Goal: Transaction & Acquisition: Register for event/course

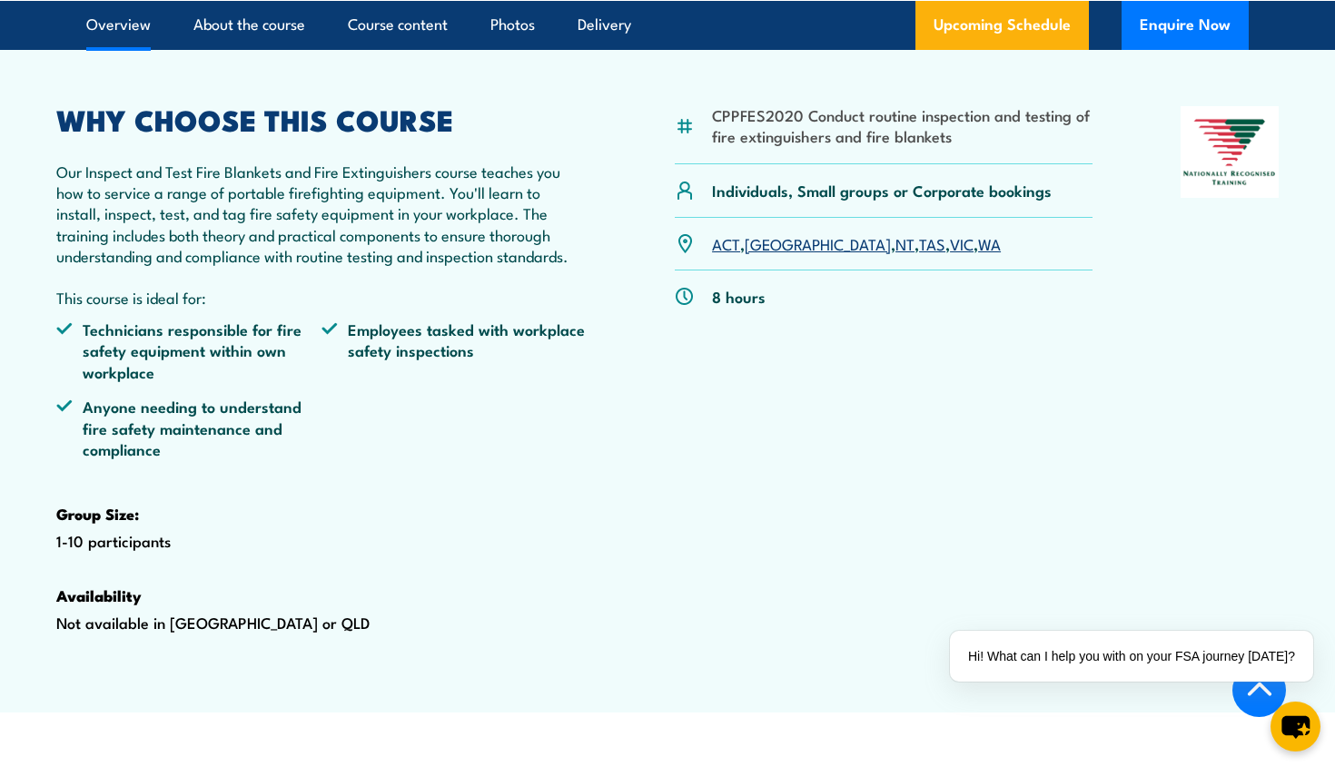
scroll to position [584, 0]
click at [978, 253] on link "WA" at bounding box center [989, 243] width 23 height 22
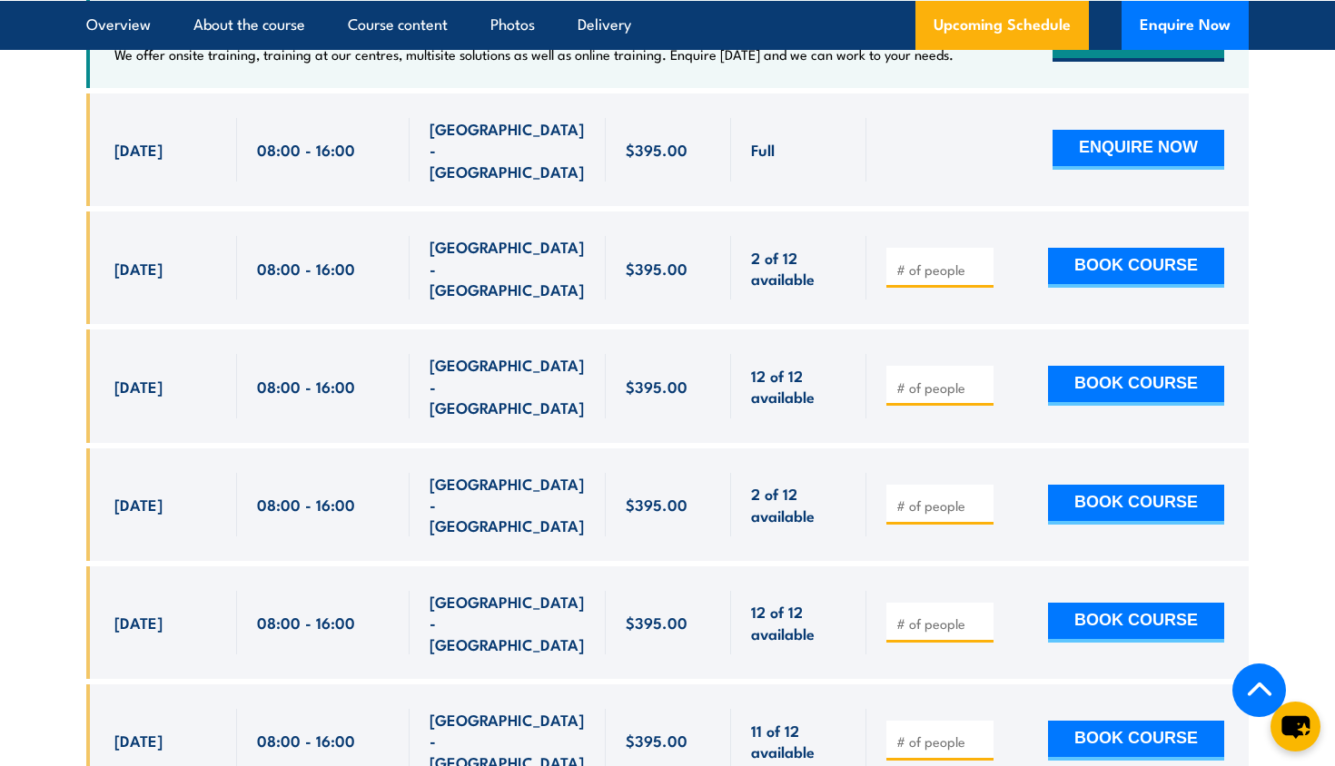
scroll to position [3538, 0]
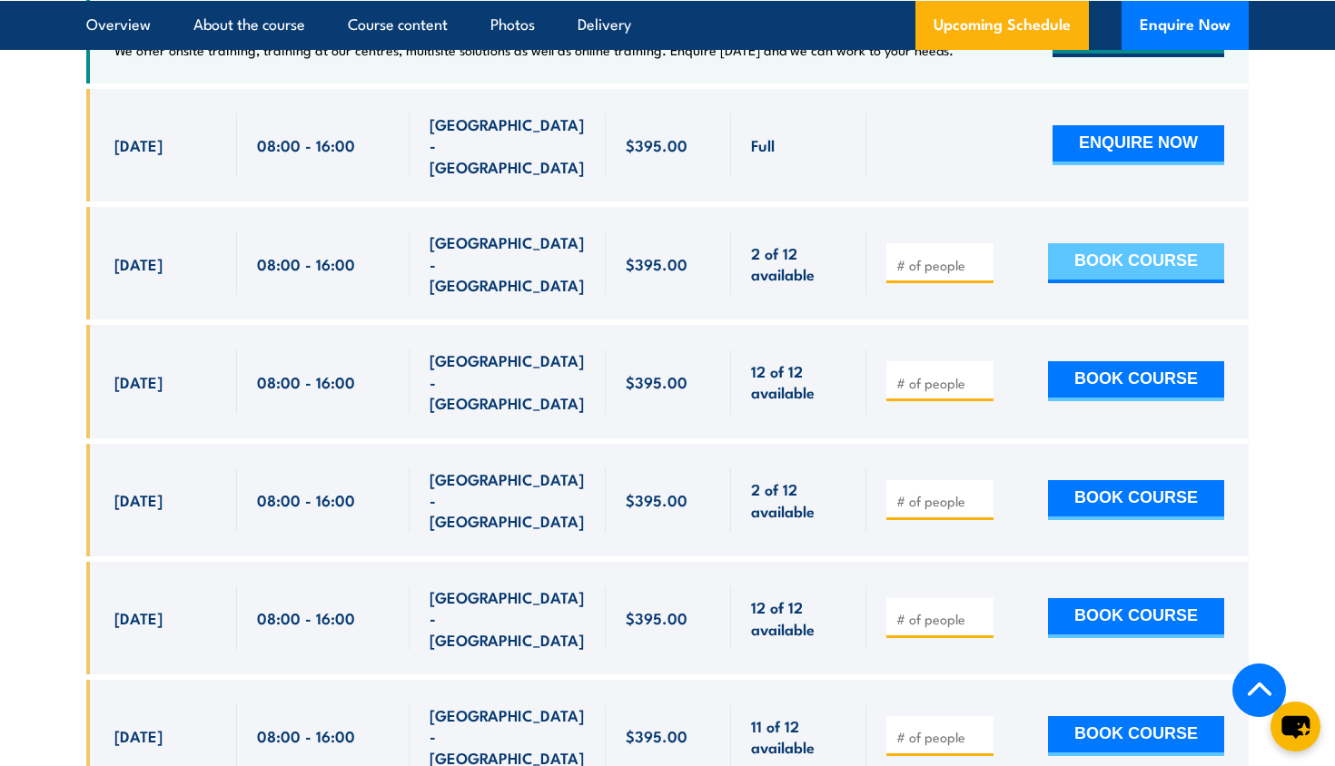
click at [1153, 243] on button "BOOK COURSE" at bounding box center [1136, 263] width 176 height 40
type input "1"
click at [983, 256] on input "1" at bounding box center [941, 265] width 91 height 18
click at [1135, 249] on button "BOOK COURSE" at bounding box center [1136, 263] width 176 height 40
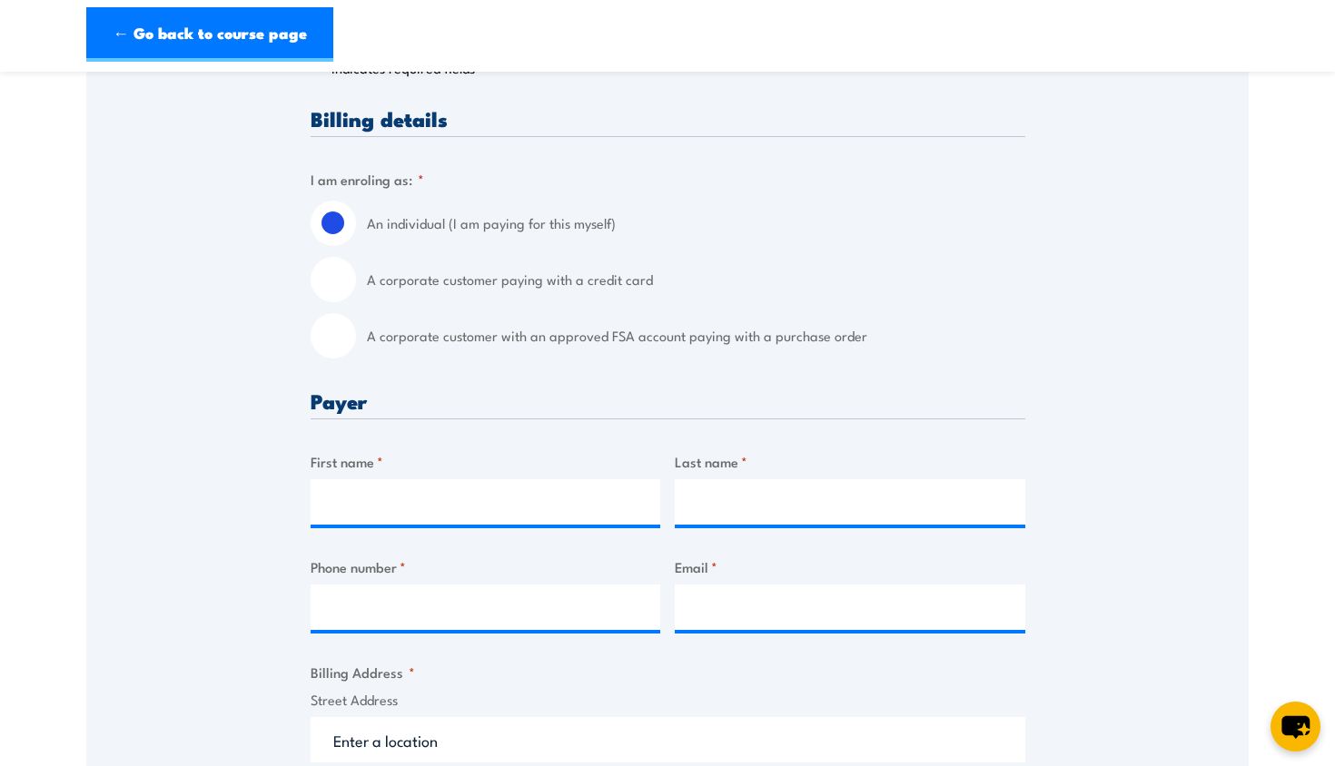
scroll to position [453, 0]
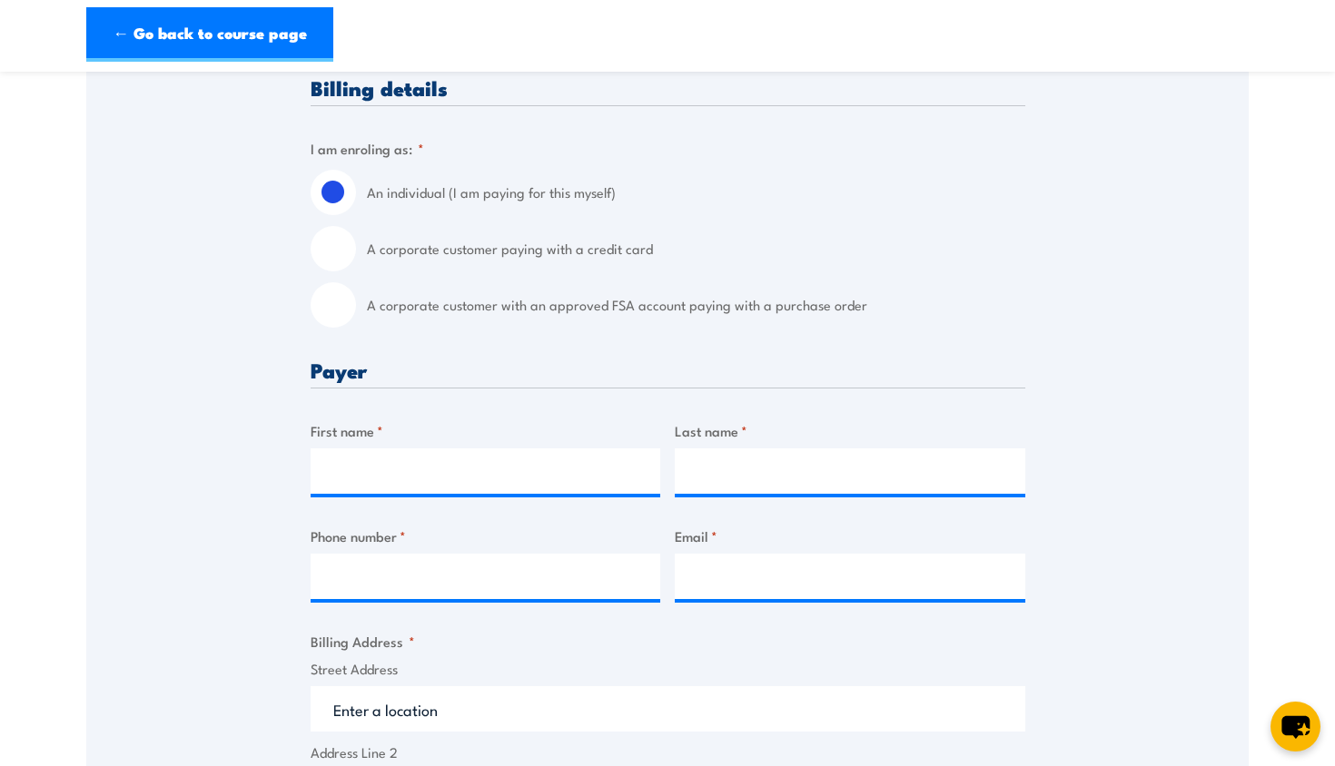
click at [328, 253] on input "A corporate customer paying with a credit card" at bounding box center [333, 248] width 45 height 45
radio input "true"
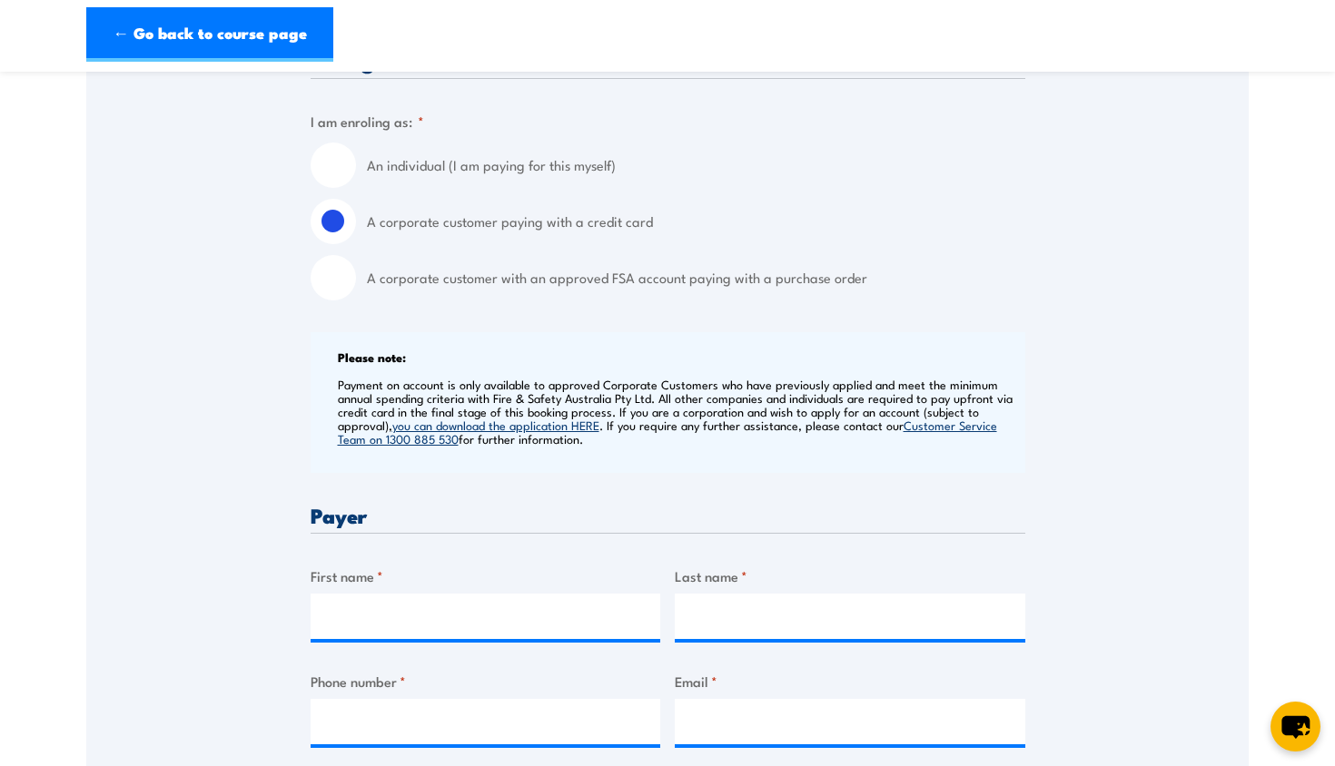
scroll to position [482, 0]
click at [337, 167] on input "An individual (I am paying for this myself)" at bounding box center [333, 163] width 45 height 45
radio input "true"
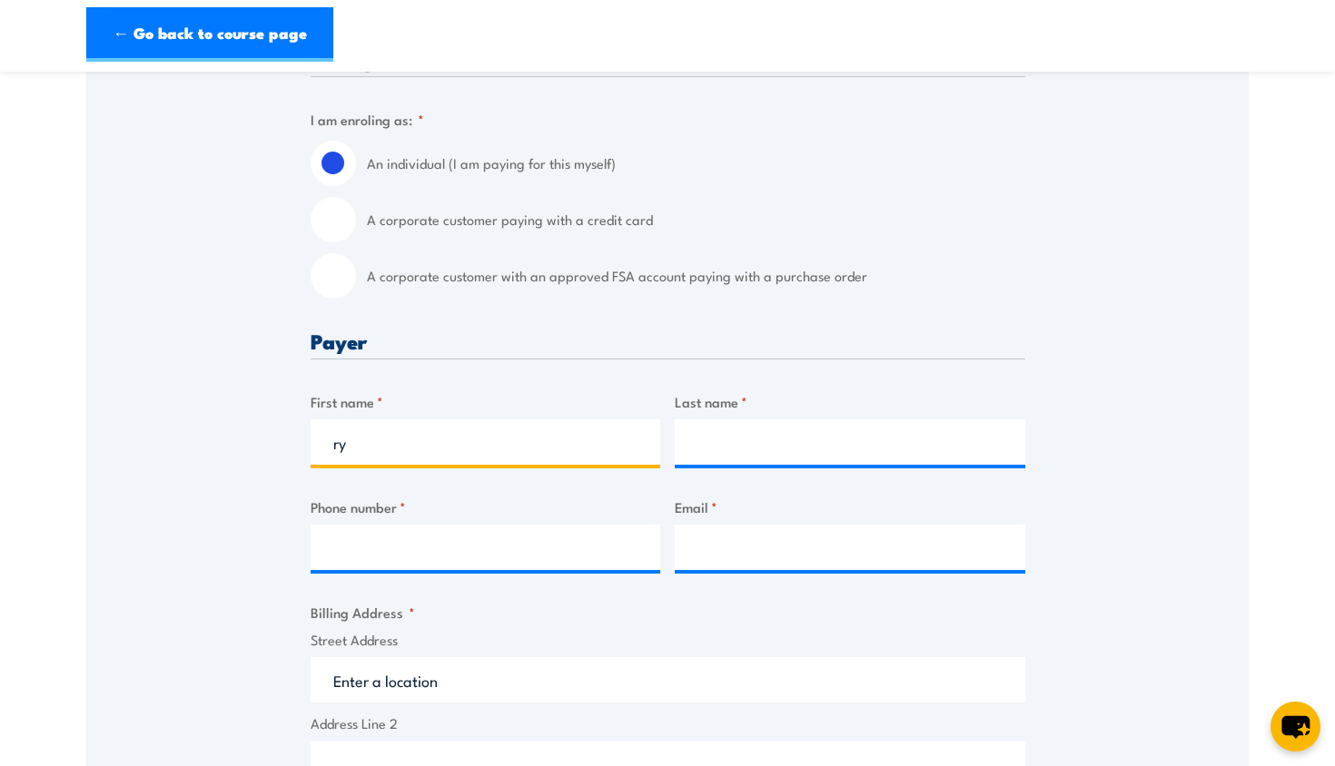
type input "r"
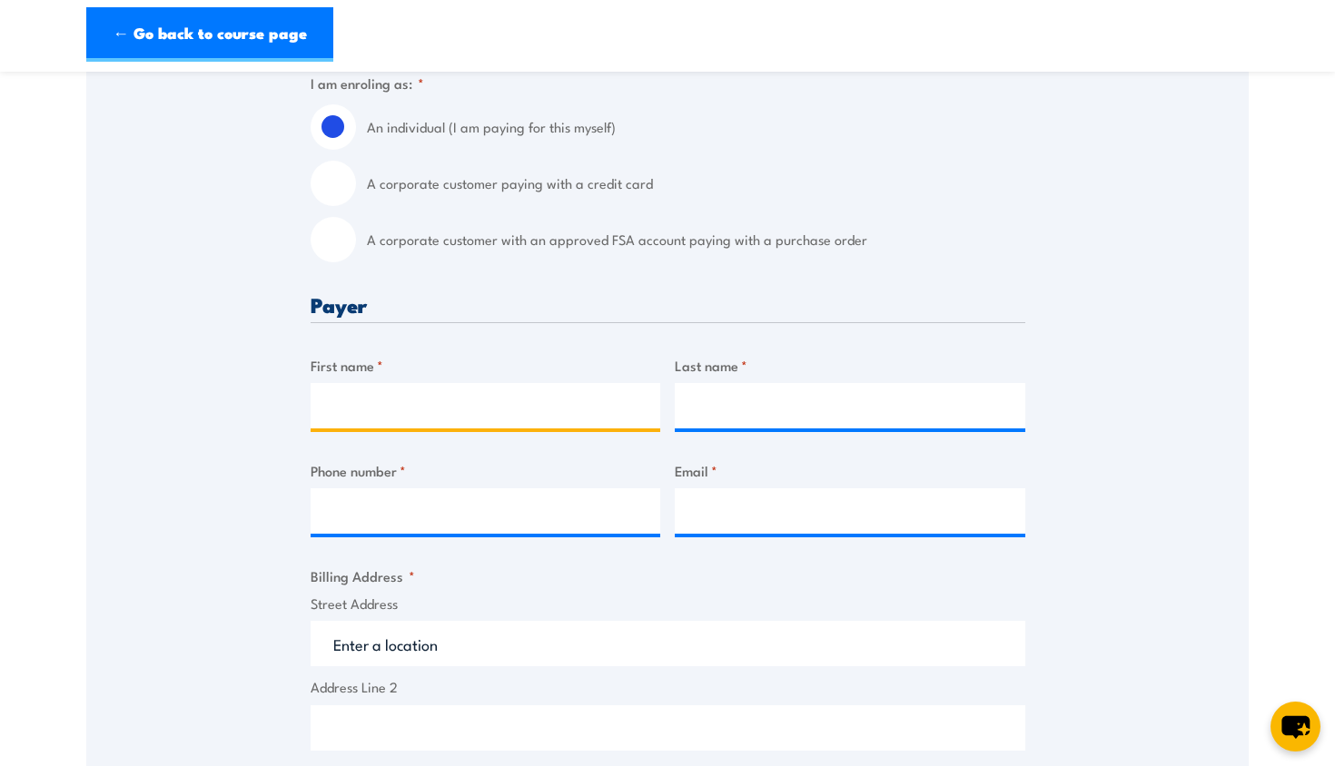
scroll to position [519, 0]
type input "Russell"
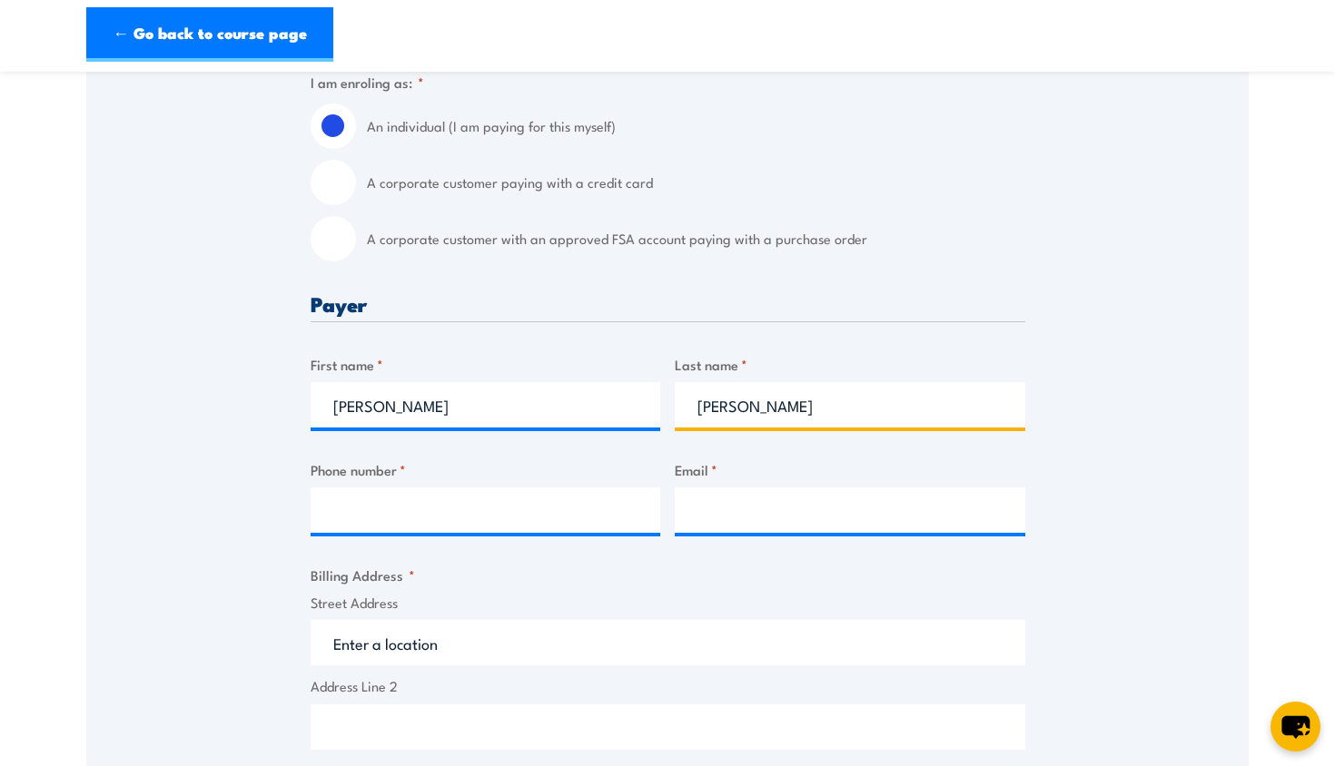
type input "Biggs"
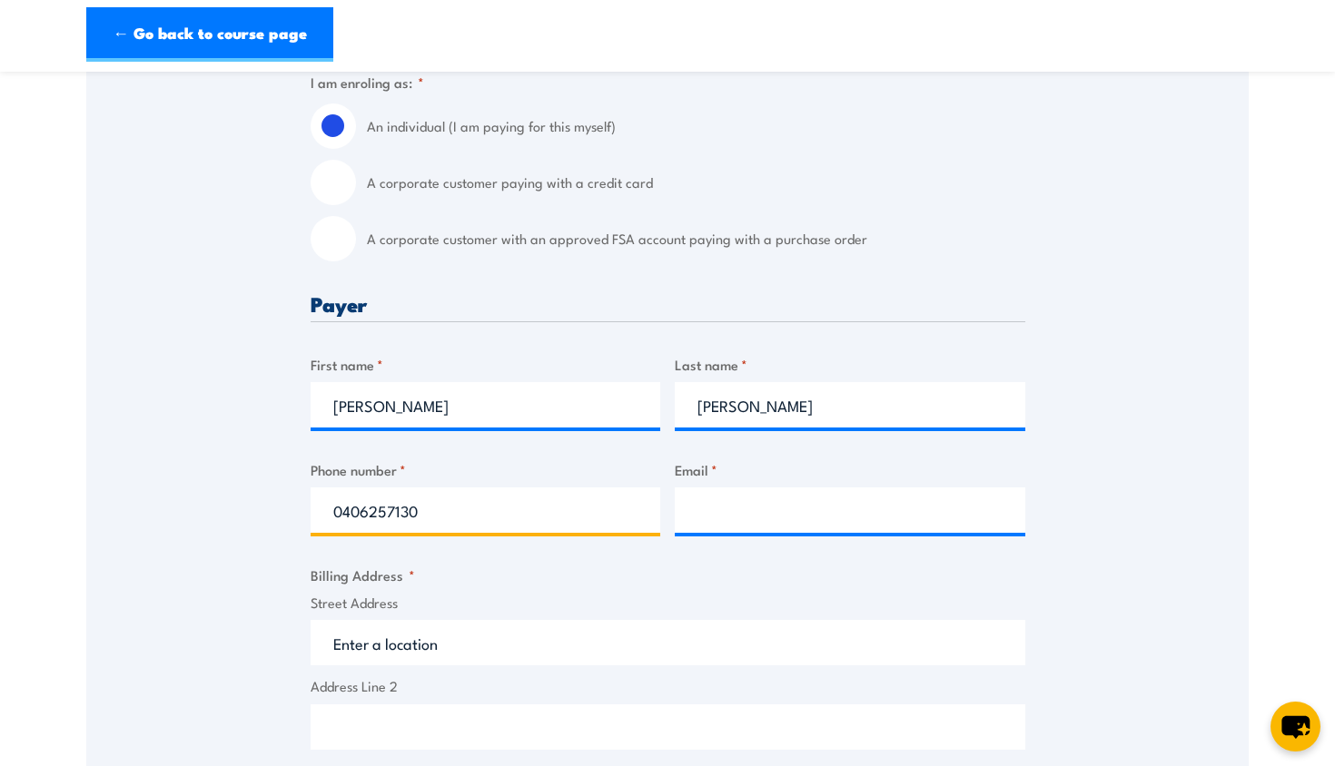
click at [603, 509] on input "0406257130" at bounding box center [486, 510] width 351 height 45
click at [592, 506] on input "0406257130" at bounding box center [486, 510] width 351 height 45
type input "0406257130"
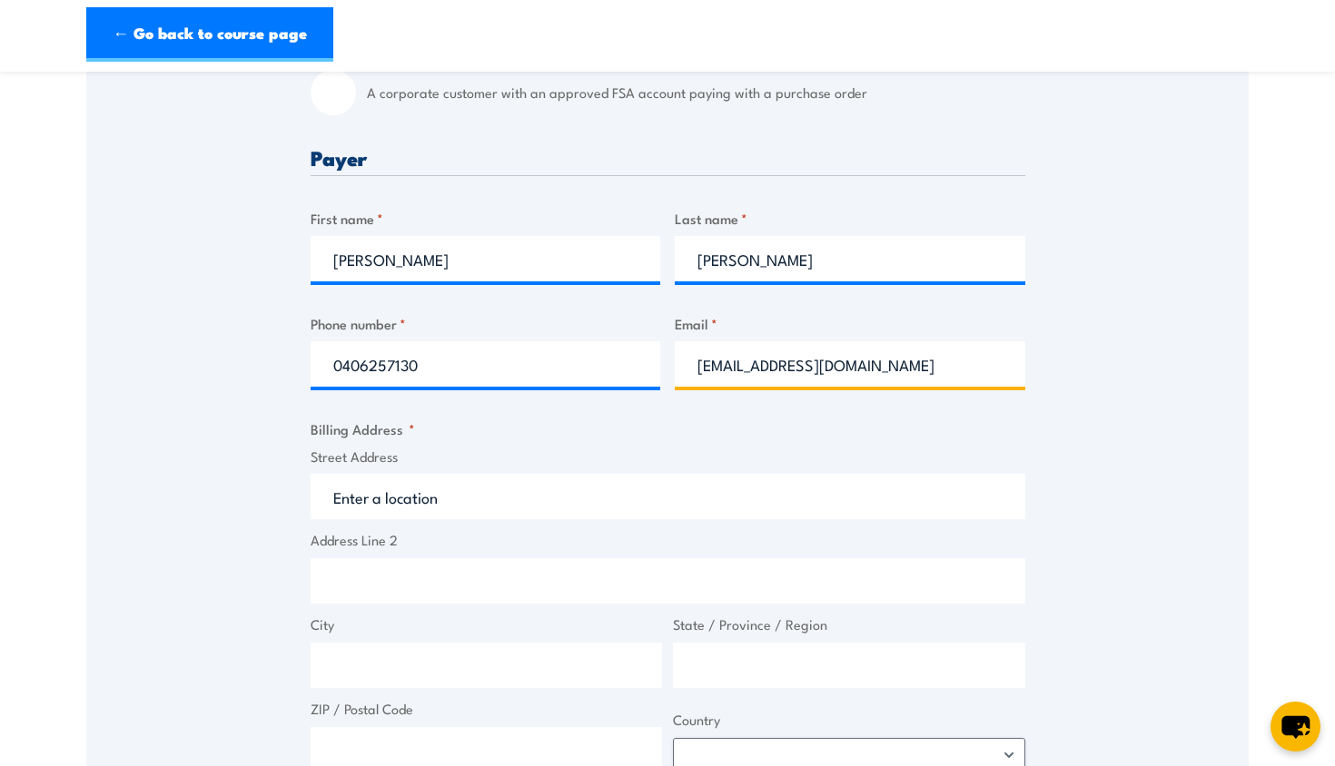
scroll to position [667, 0]
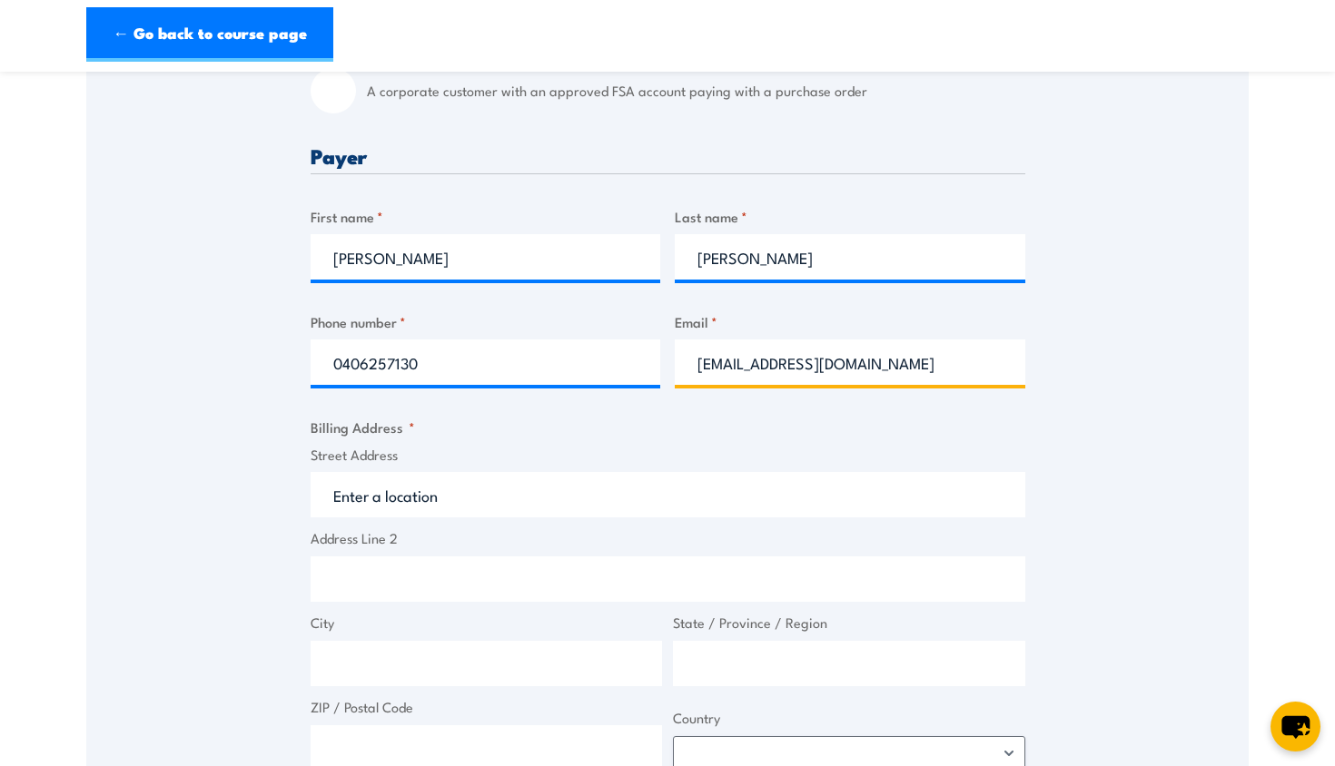
type input "russellbiggssafety@gmail.com"
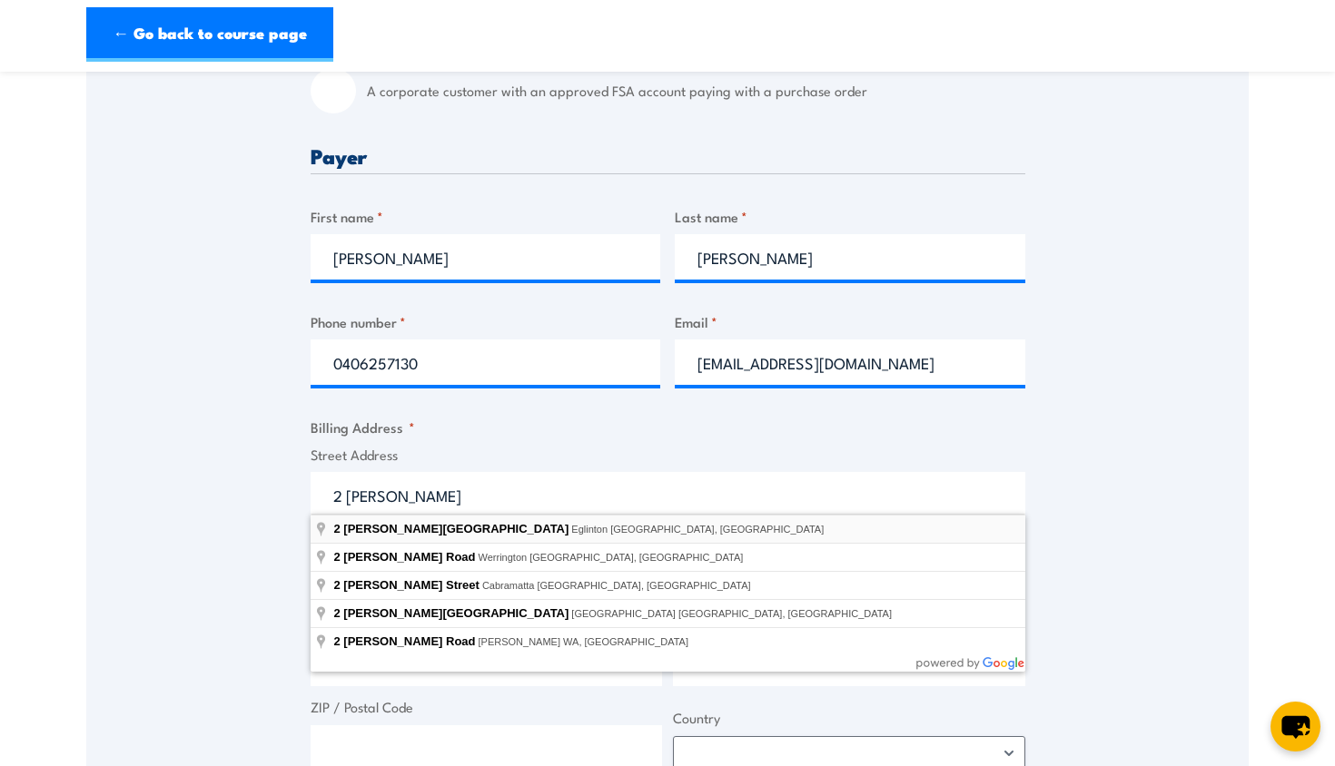
type input "2 Roebuck Boulevard, Eglinton WA, Australia"
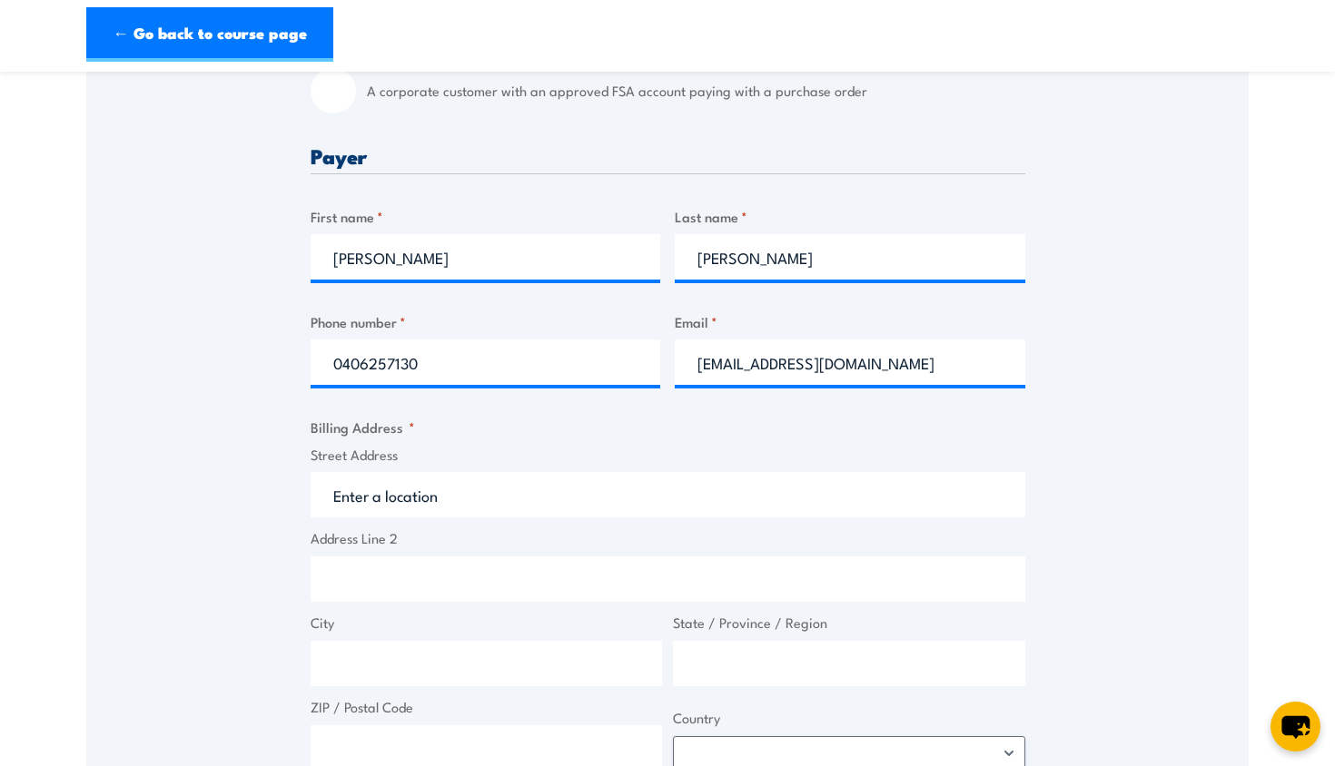
type input "2 Roebuck Bvd"
type input "Eglinton"
type input "Western Australia"
type input "6034"
select select "Australia"
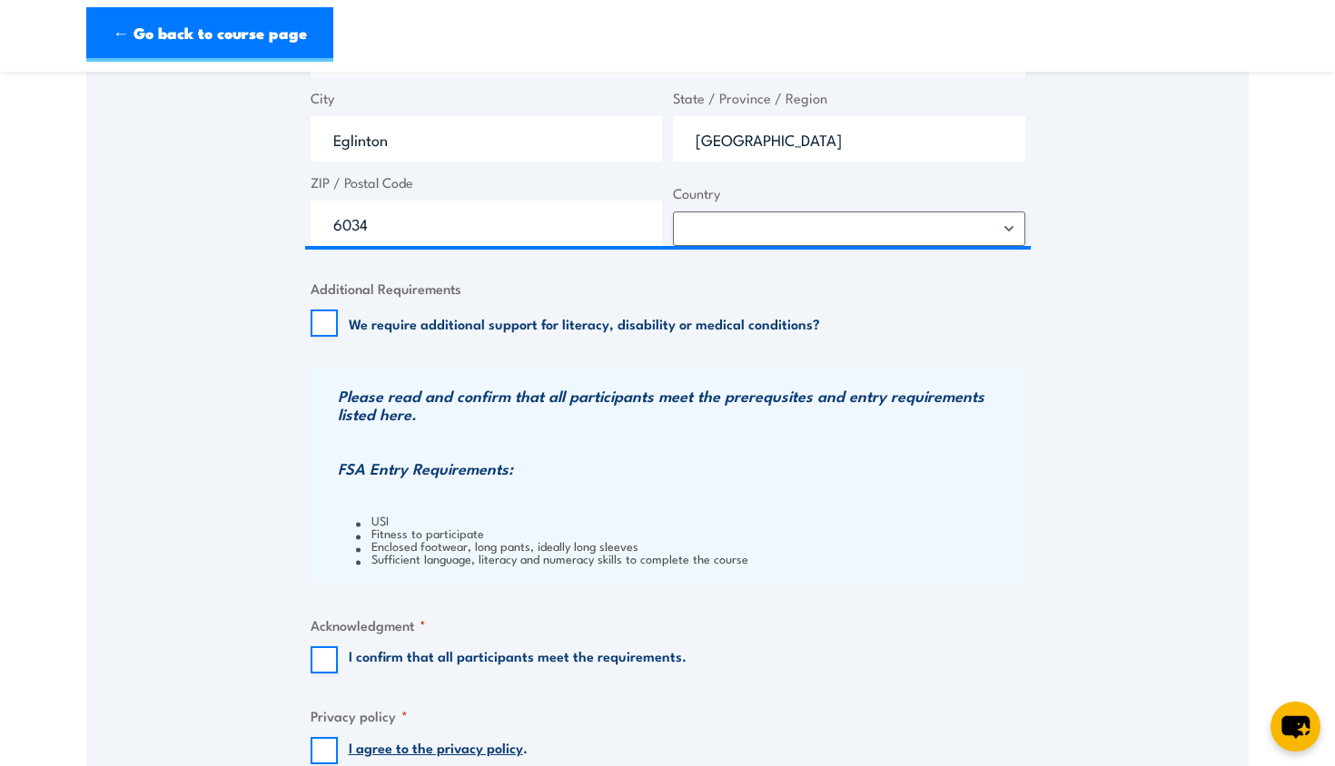
scroll to position [1223, 0]
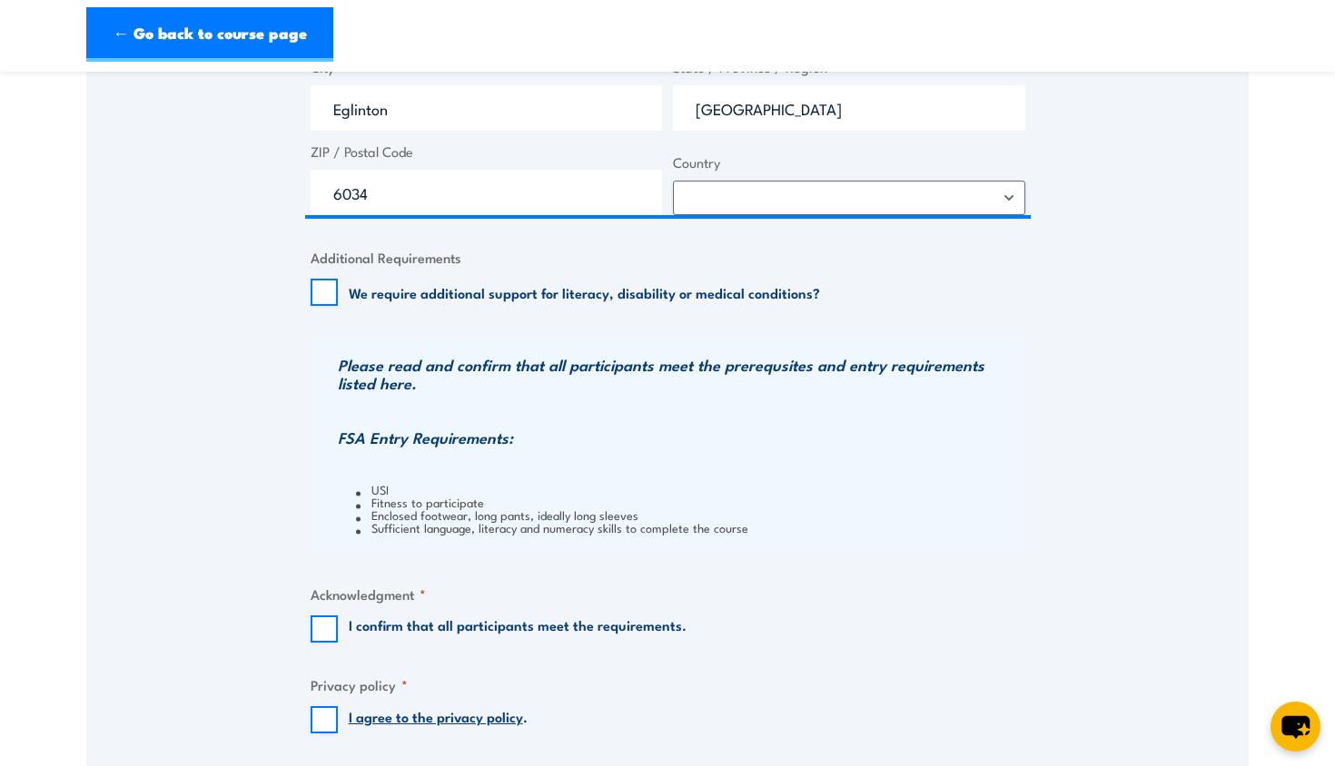
click at [325, 283] on input "We require additional support for literacy, disability or medical conditions?" at bounding box center [324, 292] width 27 height 27
click at [325, 287] on input "We require additional support for literacy, disability or medical conditions?" at bounding box center [324, 292] width 27 height 27
checkbox input "false"
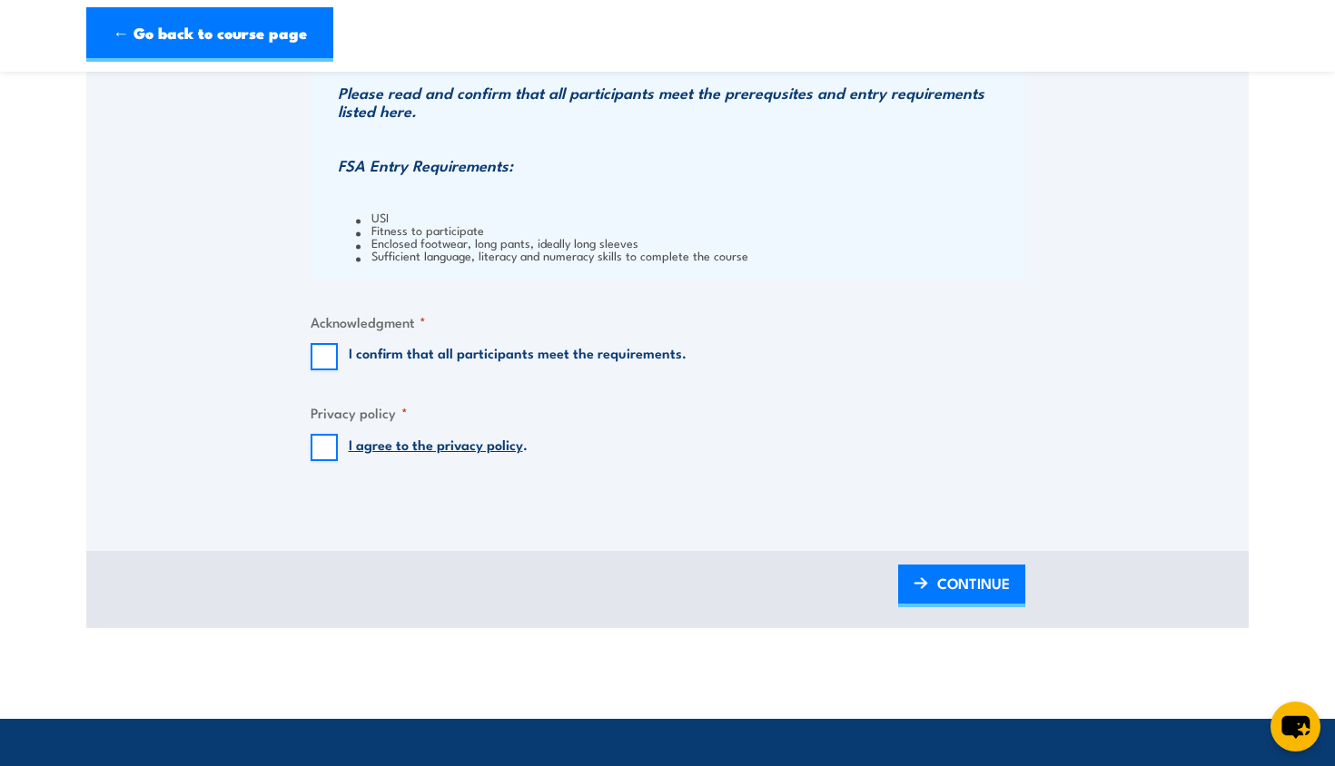
scroll to position [1499, 0]
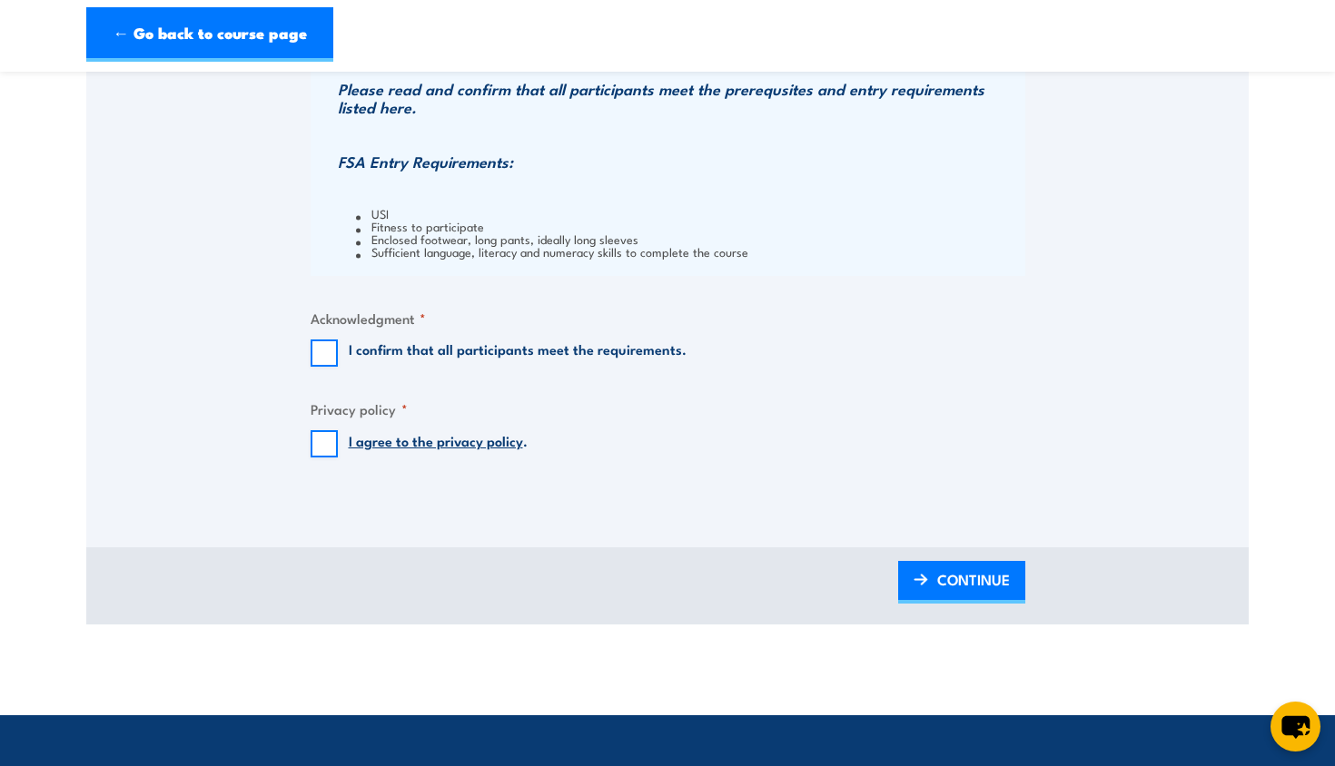
click at [328, 341] on input "I confirm that all participants meet the requirements." at bounding box center [324, 353] width 27 height 27
checkbox input "true"
click at [328, 435] on input "I agree to the privacy policy ." at bounding box center [324, 443] width 27 height 27
checkbox input "true"
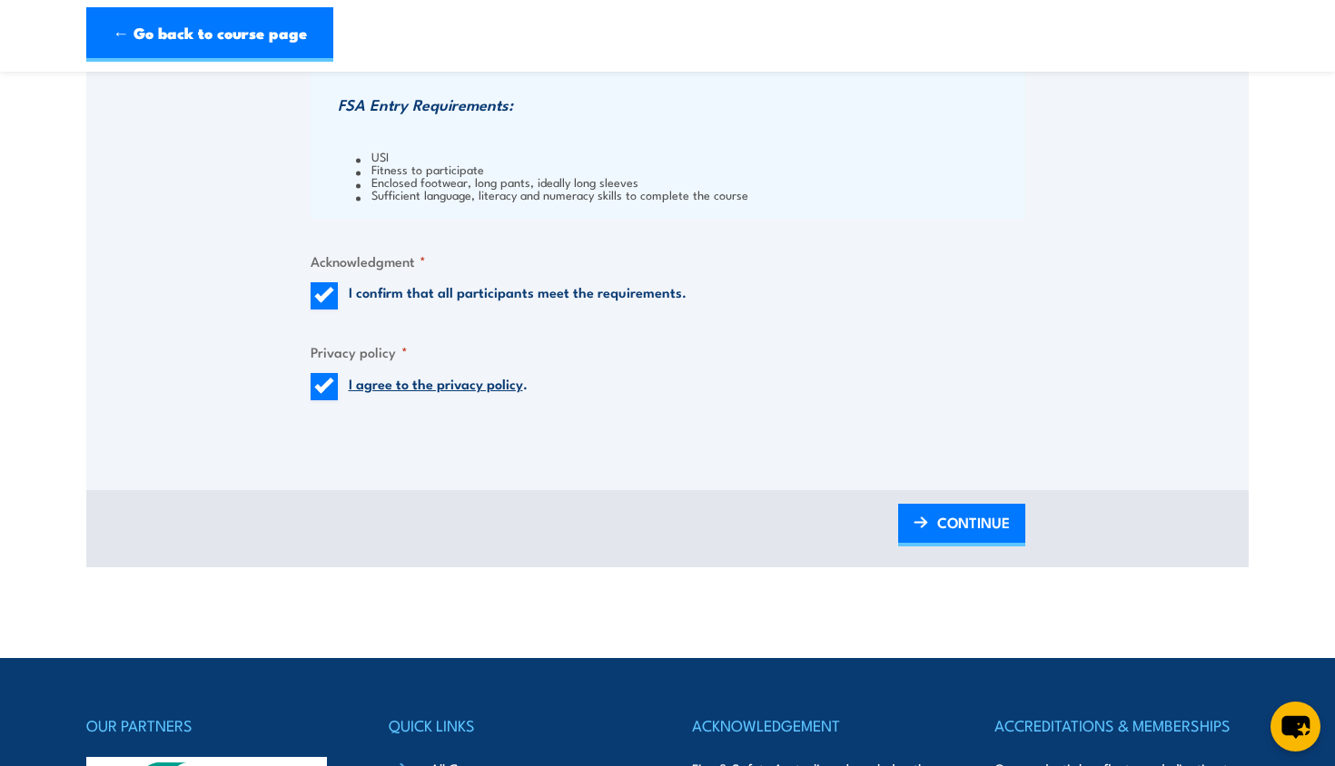
scroll to position [1568, 0]
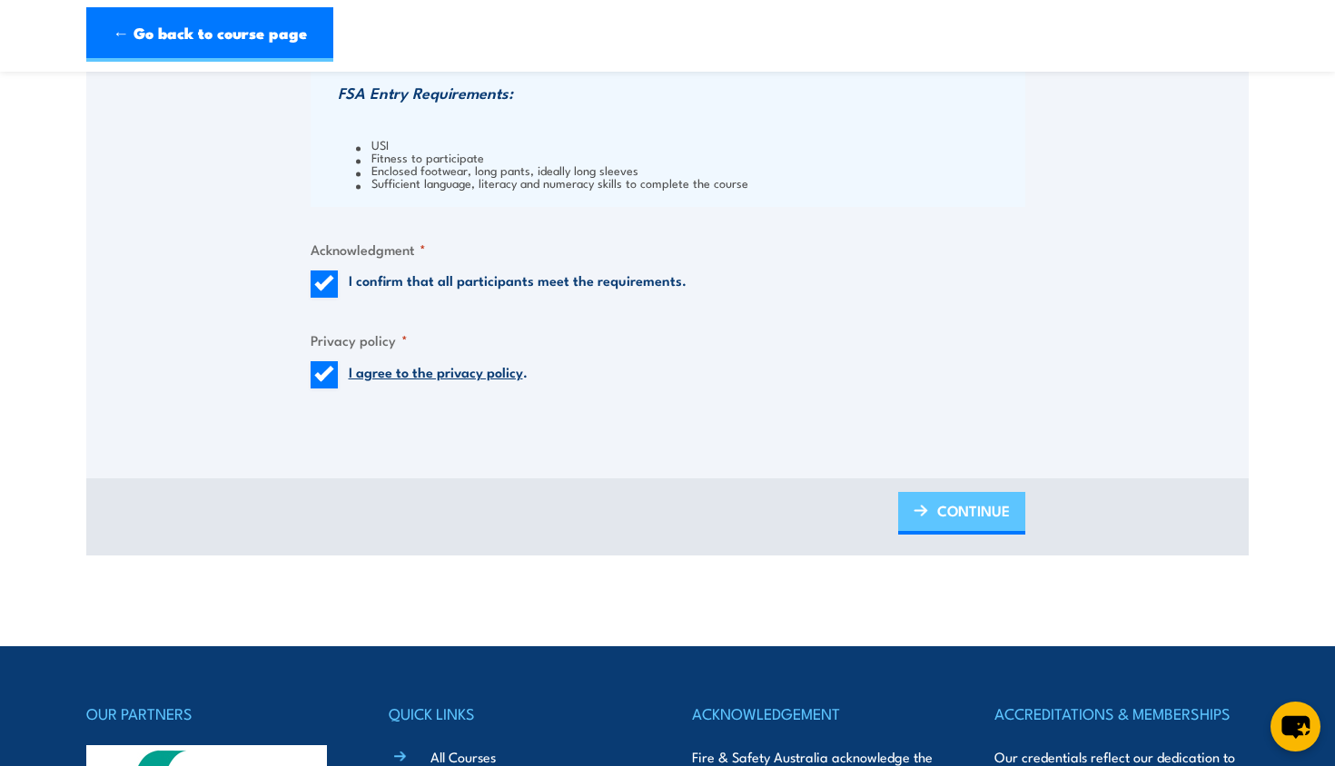
click at [950, 499] on span "CONTINUE" at bounding box center [973, 511] width 73 height 48
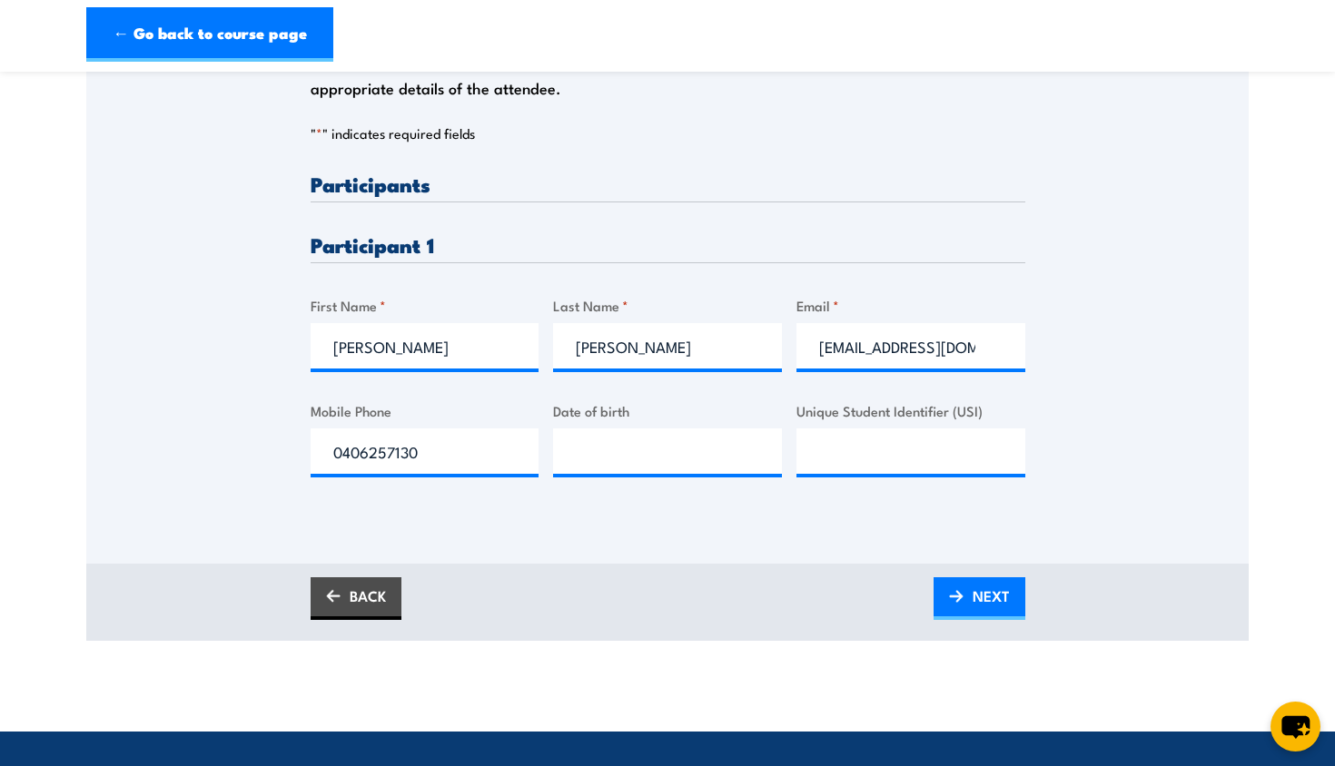
scroll to position [413, 0]
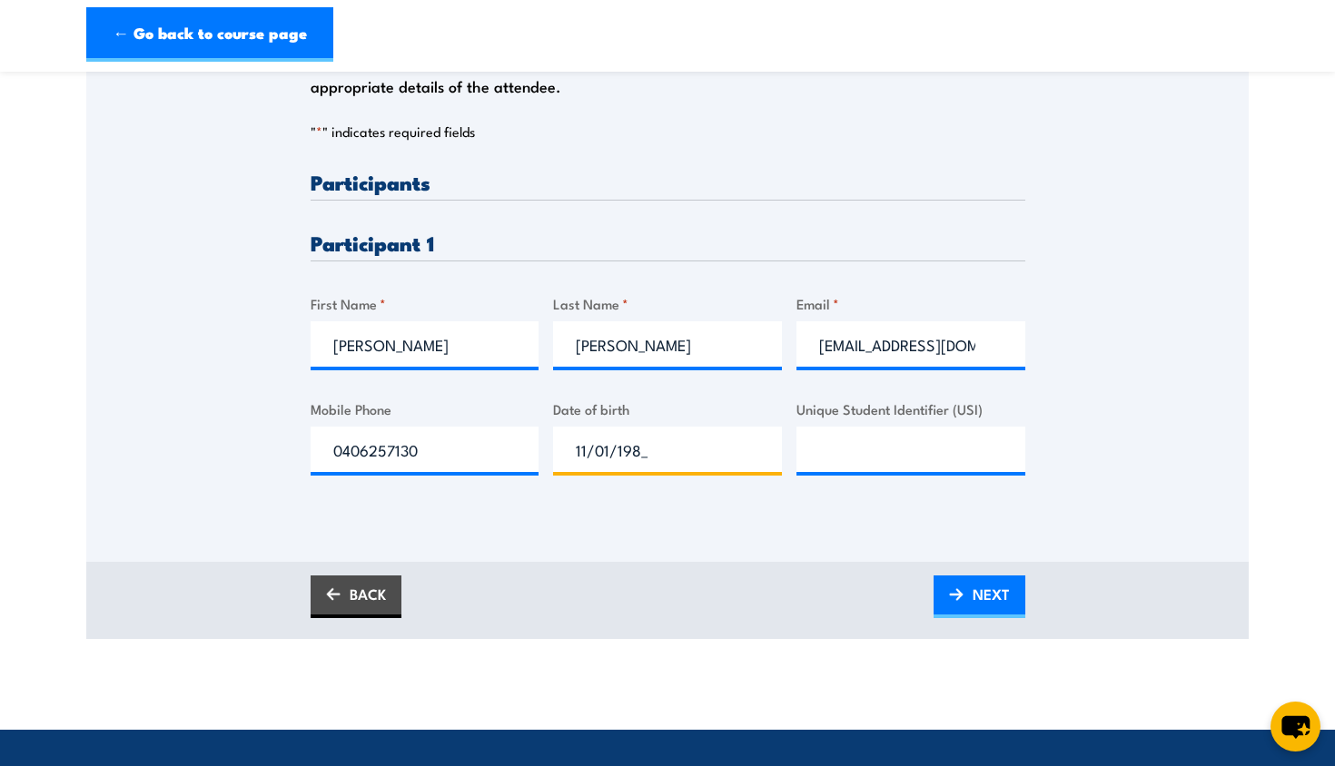
type input "11/01/1989"
click at [834, 454] on input "Unique Student Identifier (USI)" at bounding box center [910, 449] width 229 height 45
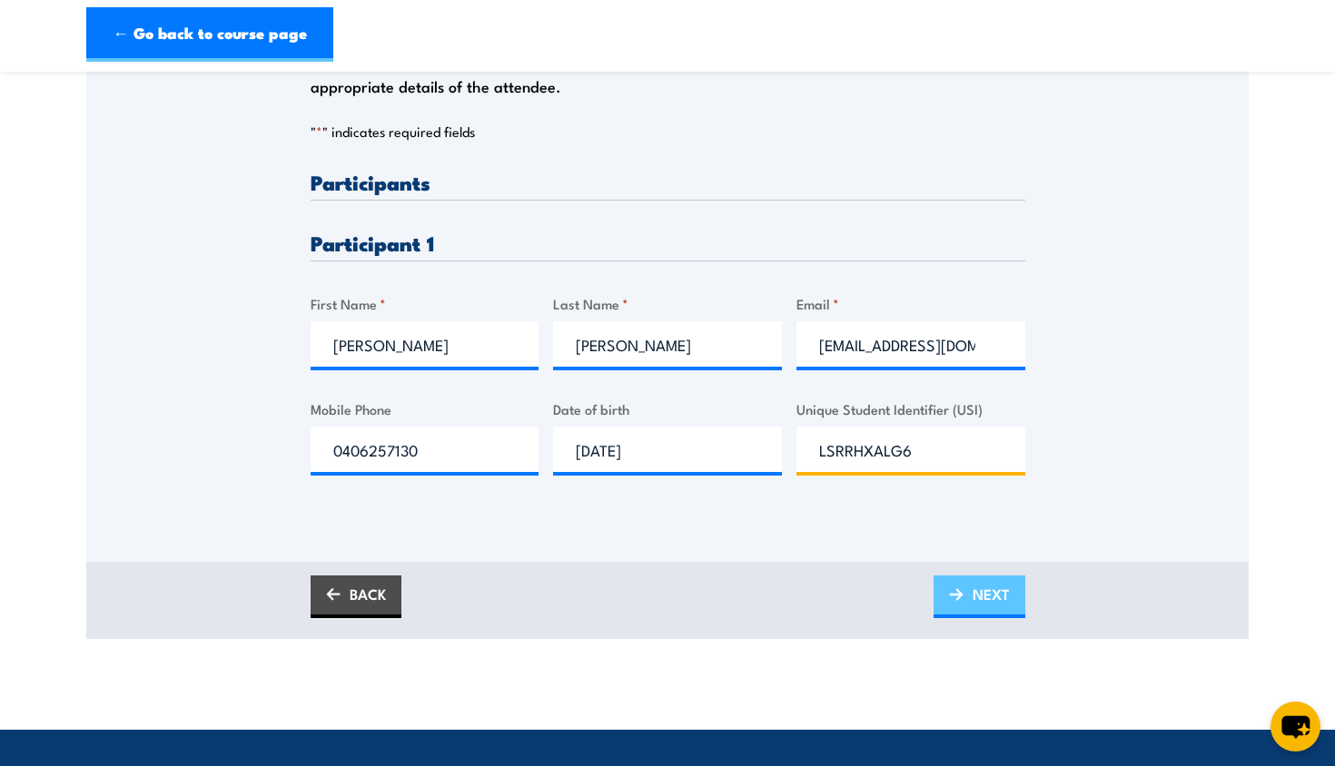
type input "LSRRHXALG6"
click at [999, 600] on span "NEXT" at bounding box center [991, 594] width 37 height 48
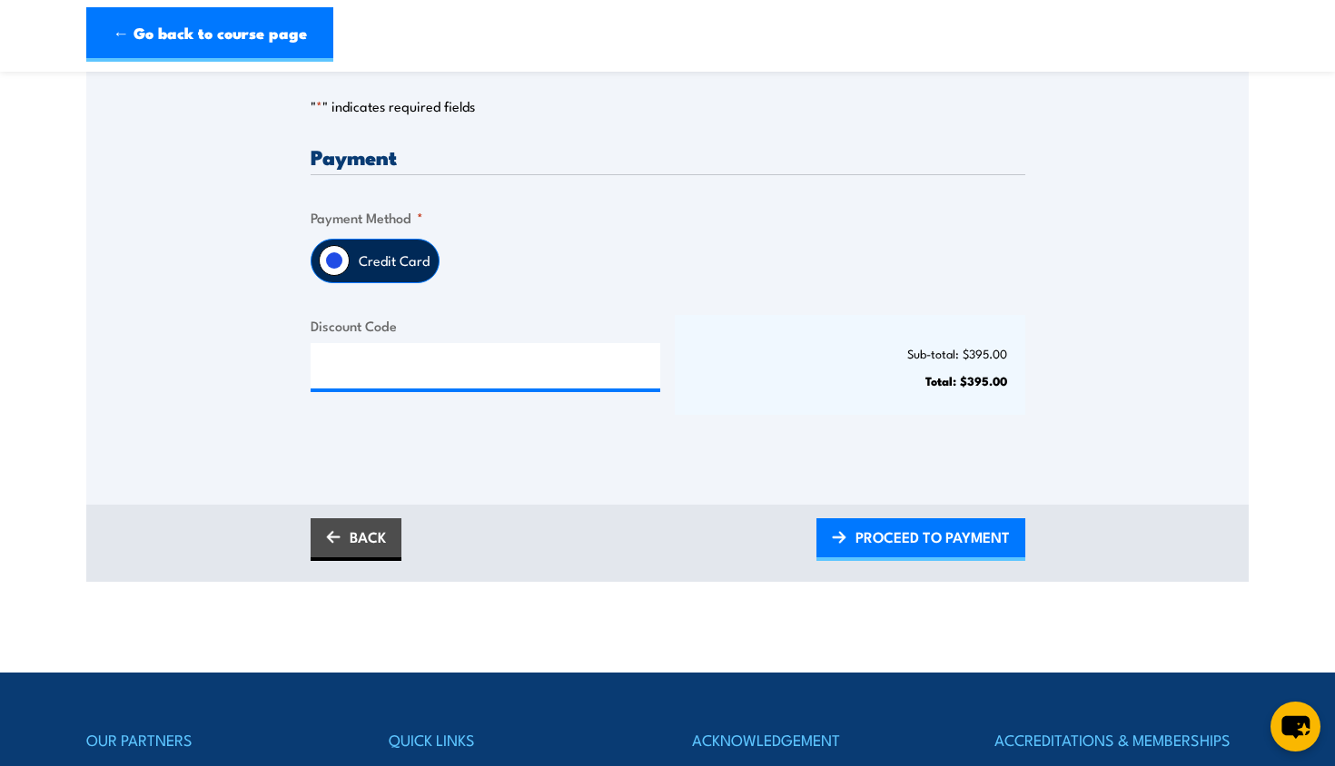
scroll to position [416, 0]
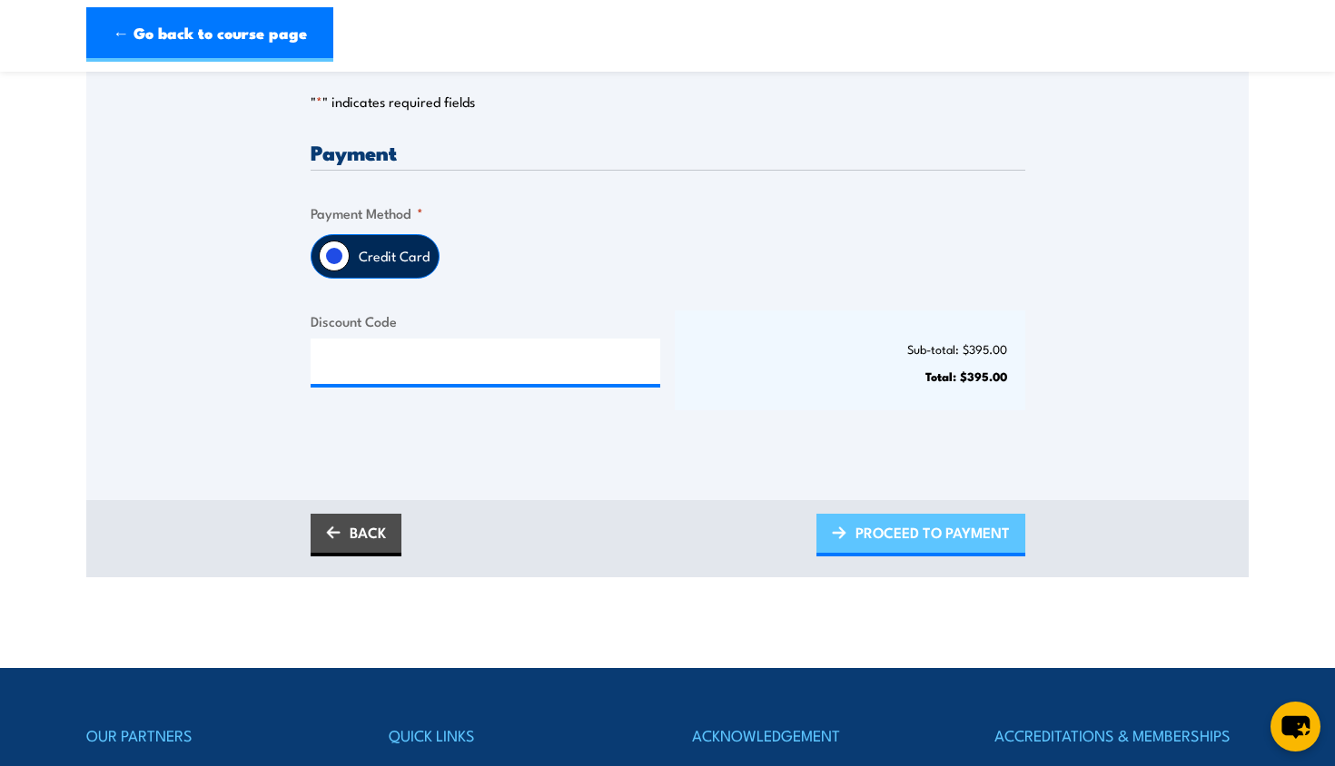
click at [970, 534] on span "PROCEED TO PAYMENT" at bounding box center [932, 533] width 154 height 48
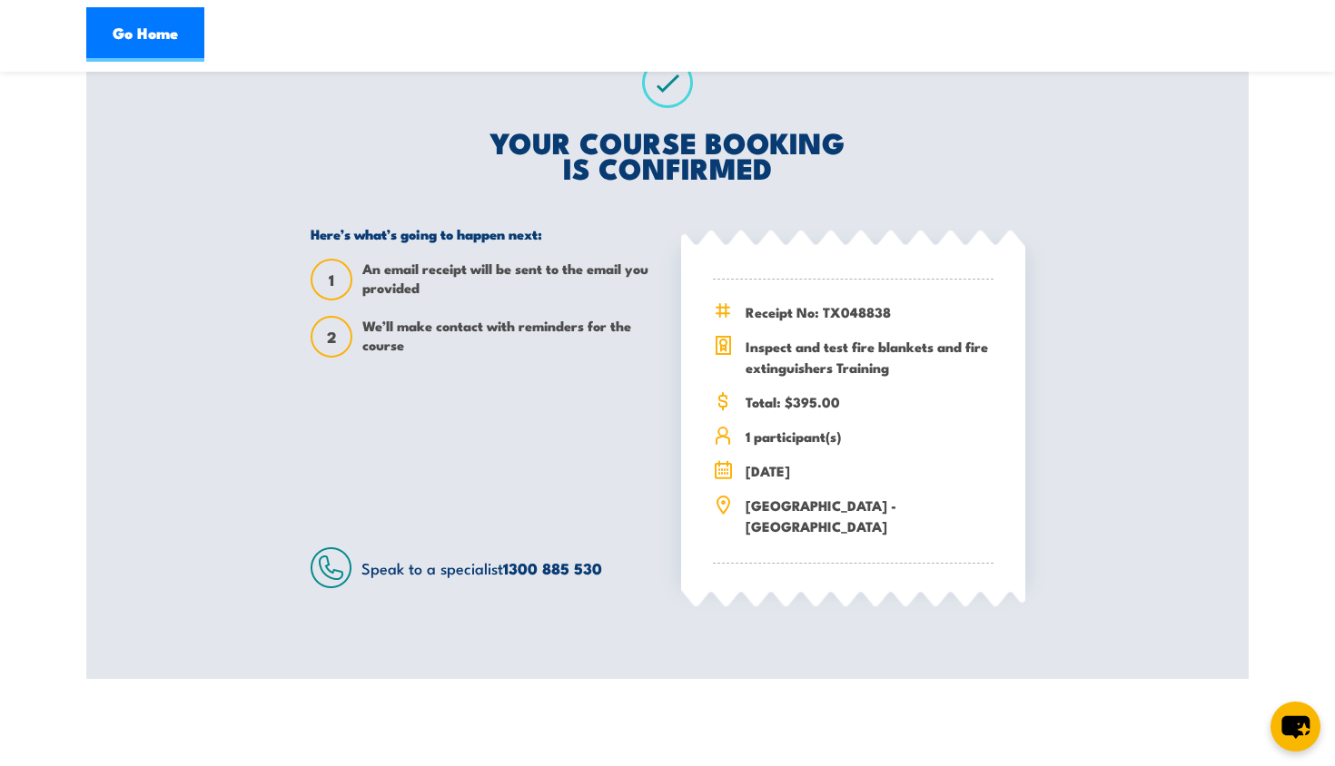
scroll to position [374, 0]
click at [133, 31] on link "Go Home" at bounding box center [145, 34] width 118 height 54
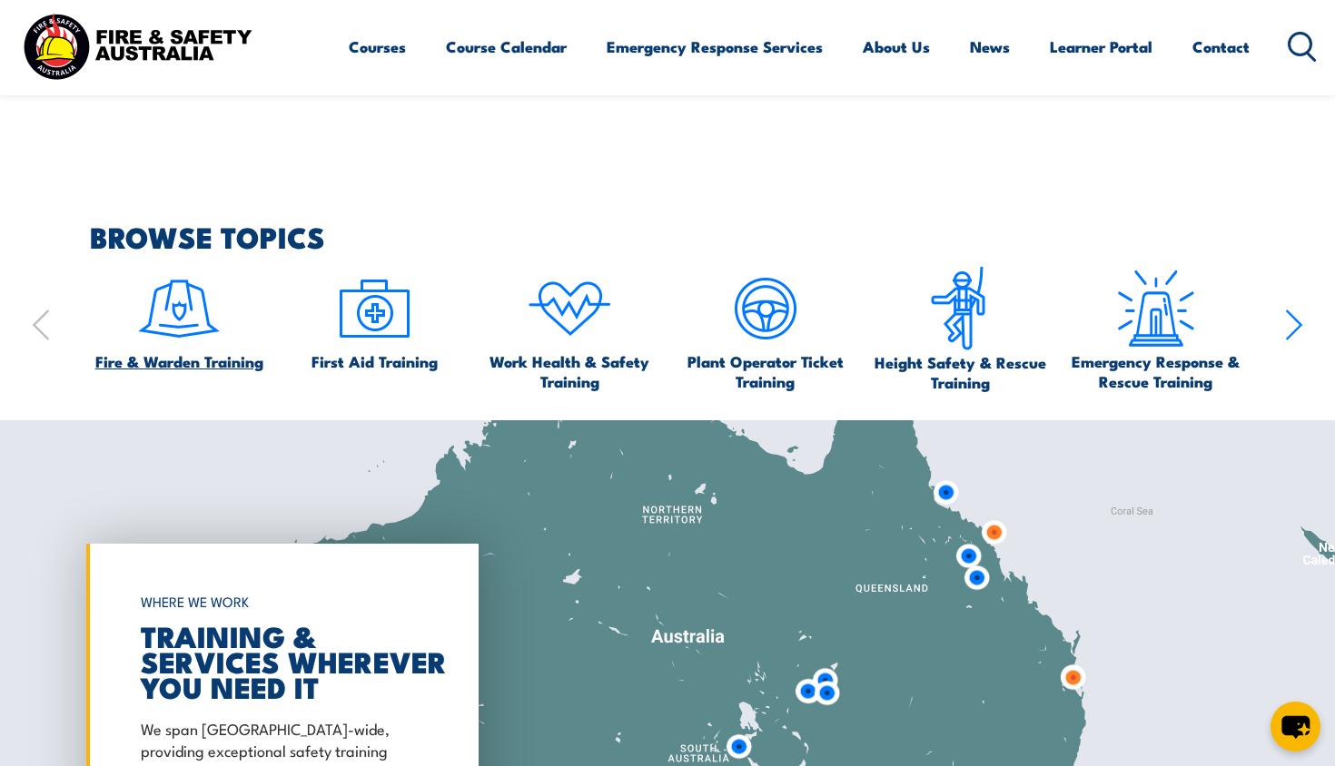
scroll to position [1759, 0]
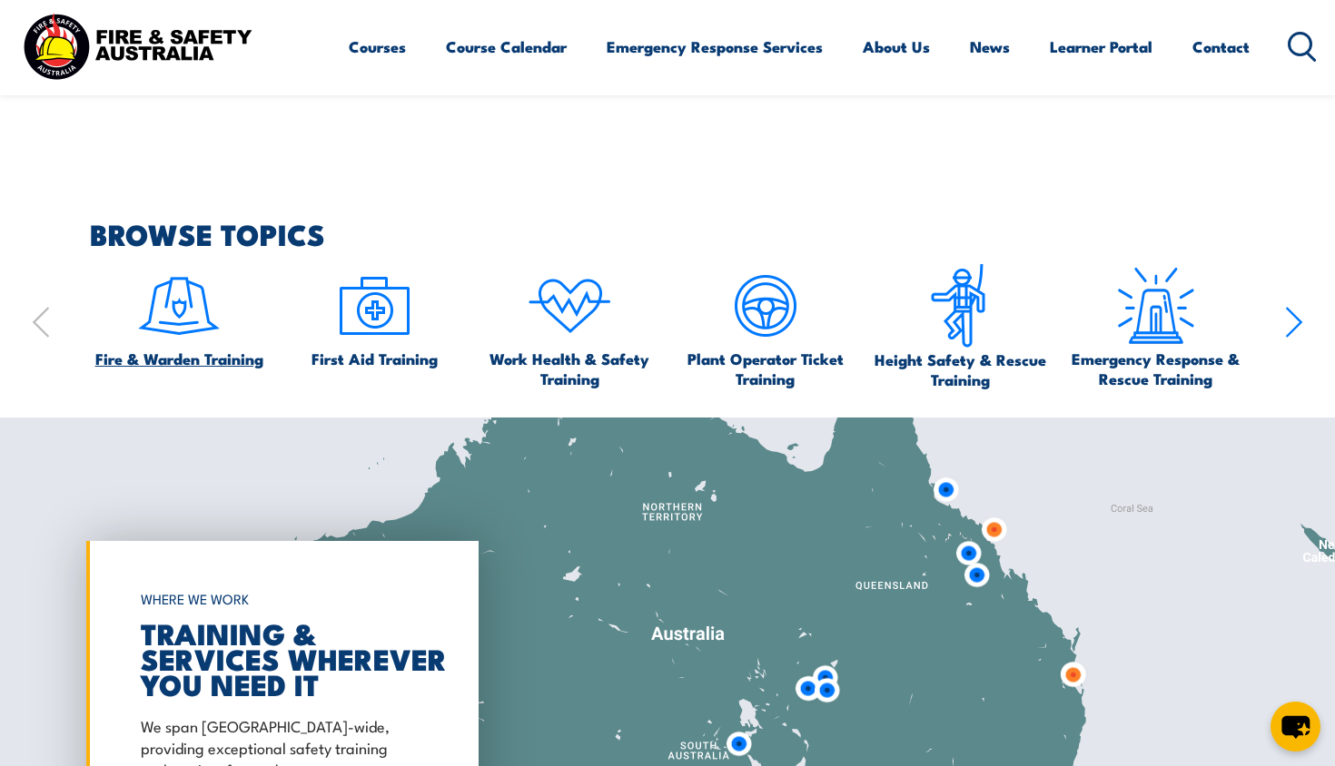
click at [168, 352] on span "Fire & Warden Training" at bounding box center [179, 359] width 168 height 20
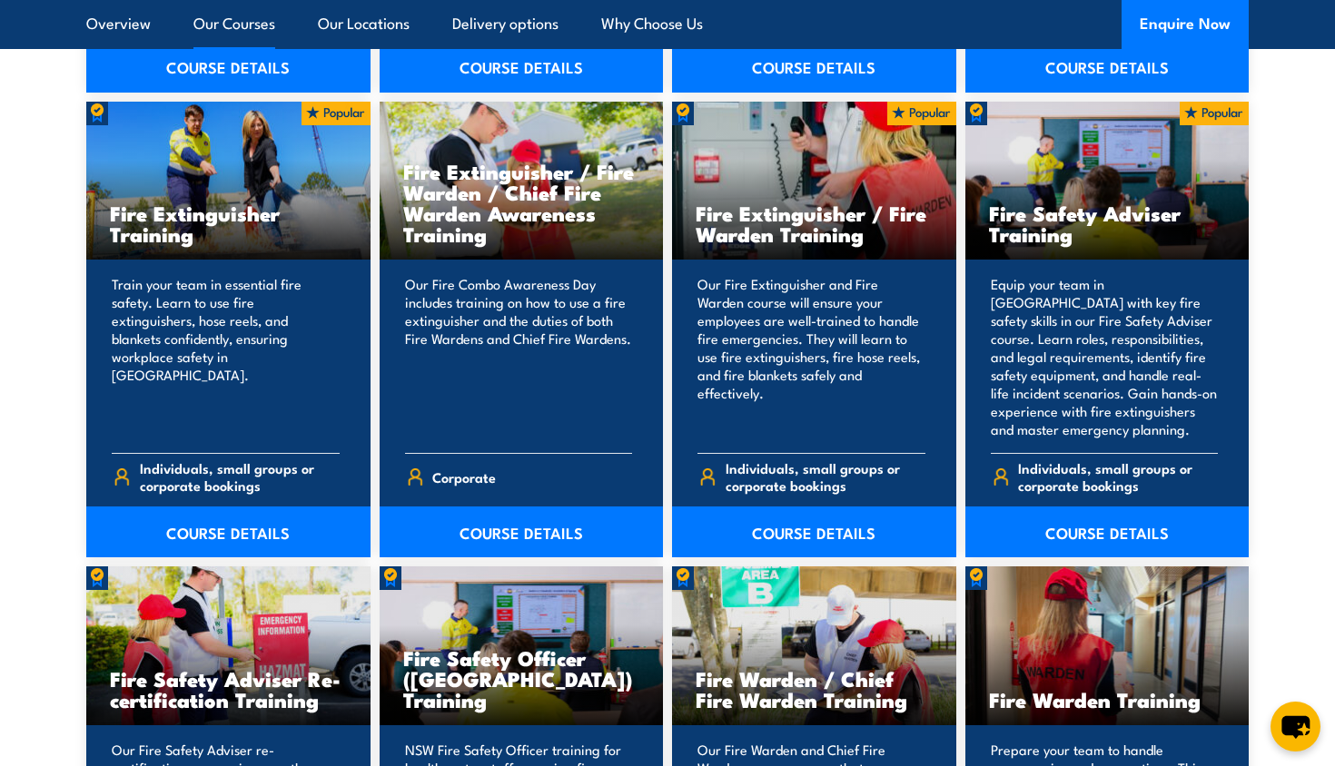
scroll to position [1355, 0]
